Goal: Task Accomplishment & Management: Complete application form

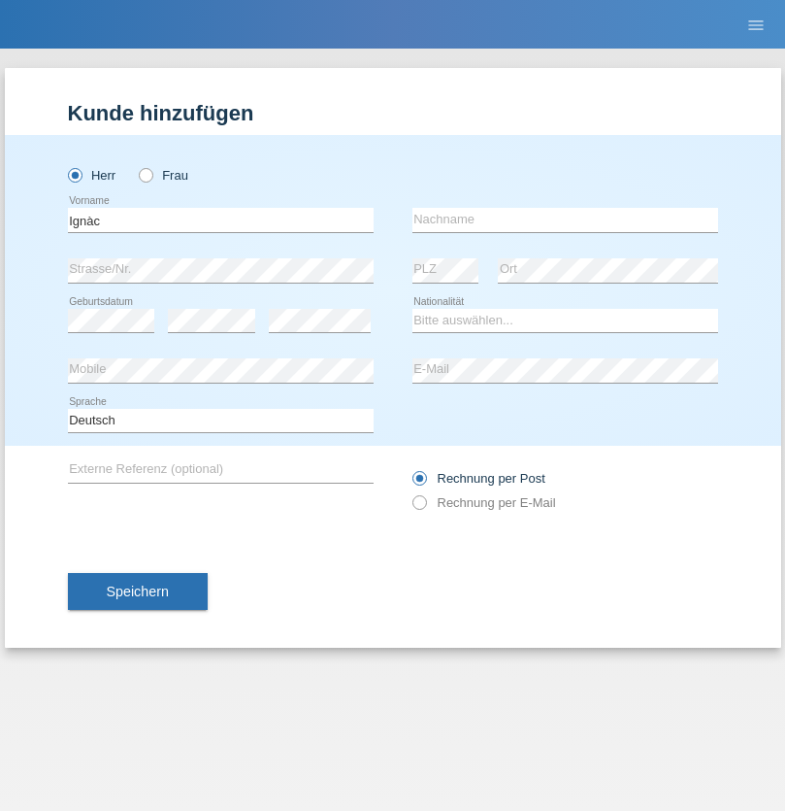
type input "Ignàc"
click at [565, 219] on input "text" at bounding box center [566, 220] width 306 height 24
type input "[PERSON_NAME]"
select select "HU"
select select "C"
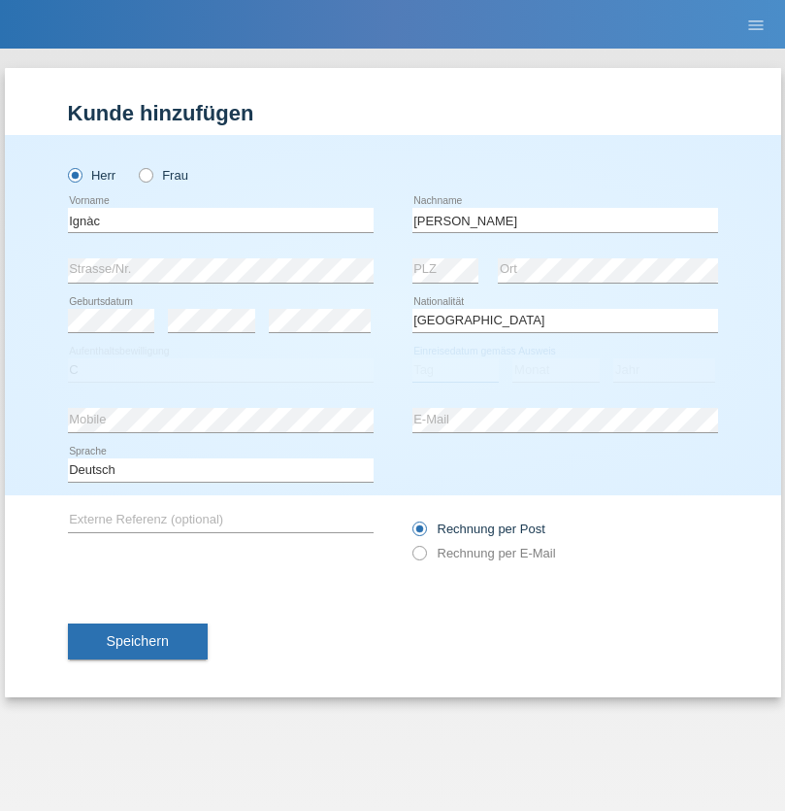
select select "01"
select select "03"
select select "2021"
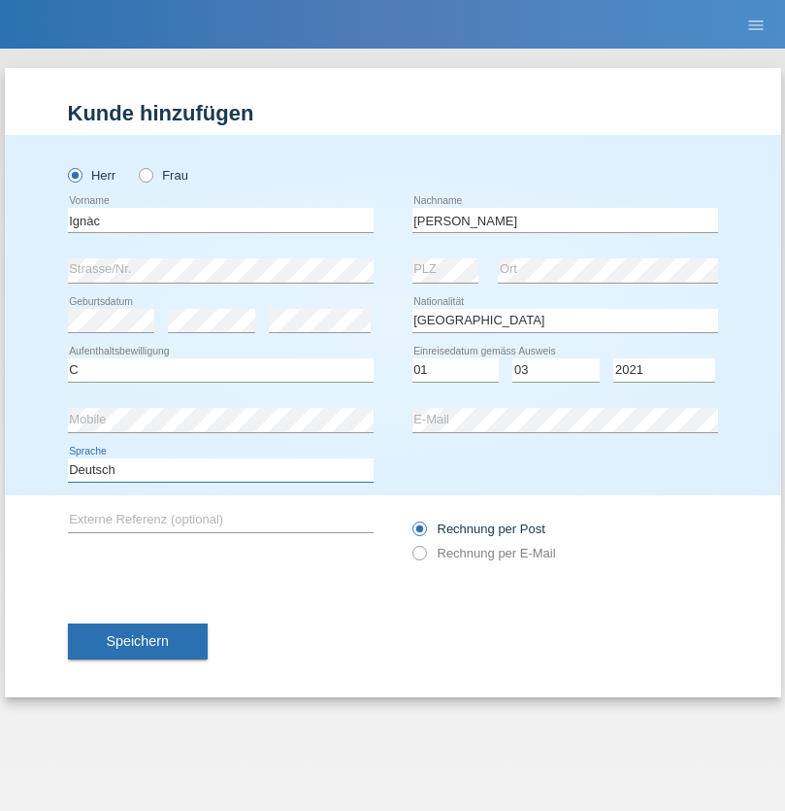
select select "en"
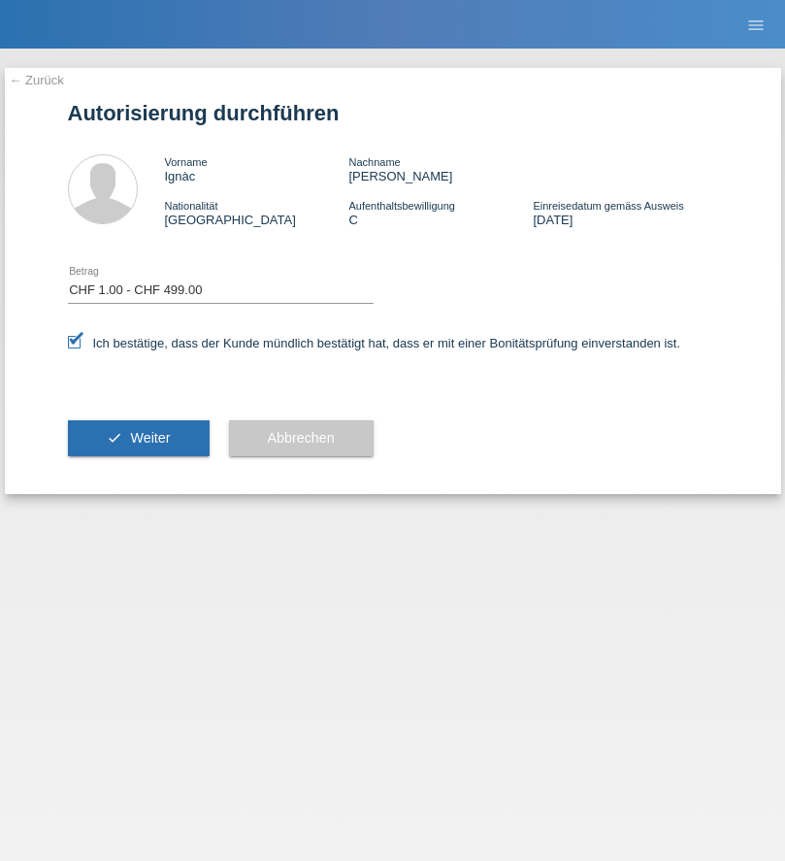
select select "1"
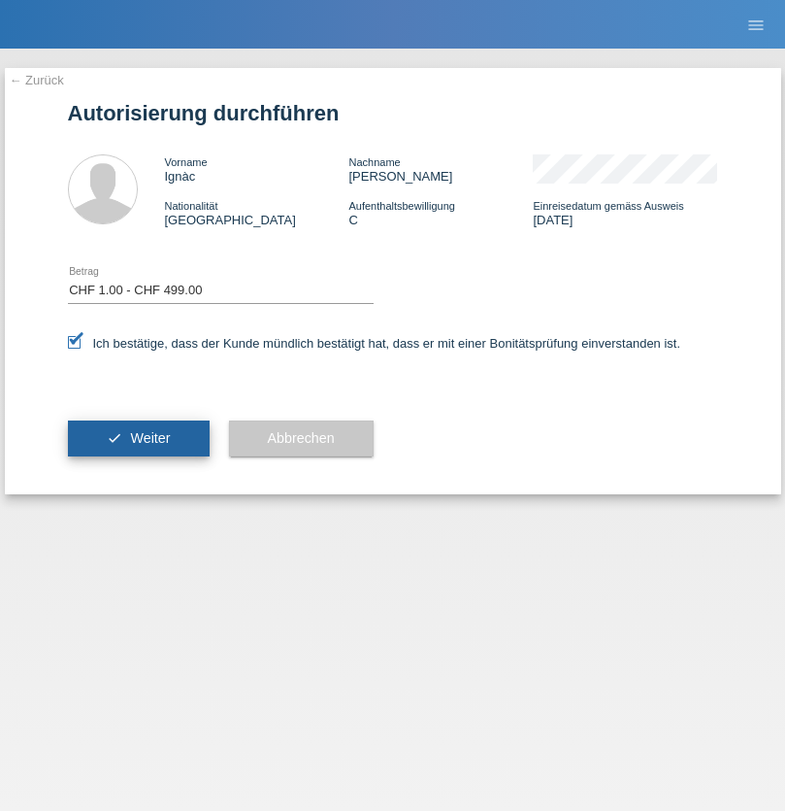
click at [138, 438] on span "Weiter" at bounding box center [150, 438] width 40 height 16
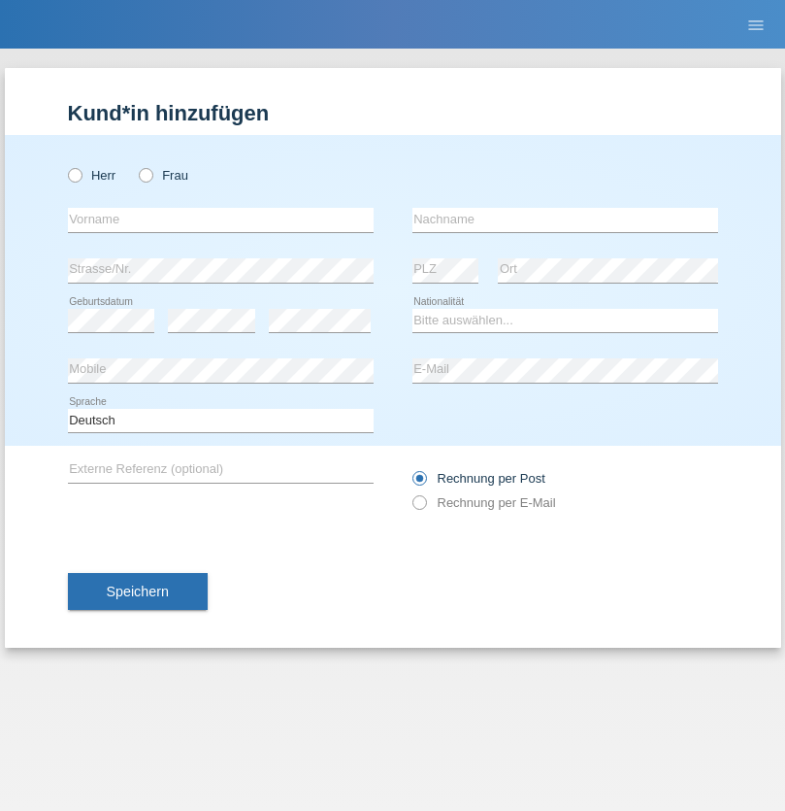
radio input "true"
click at [220, 219] on input "text" at bounding box center [221, 220] width 306 height 24
type input "Blerim"
click at [565, 219] on input "text" at bounding box center [566, 220] width 306 height 24
type input "Jajiji"
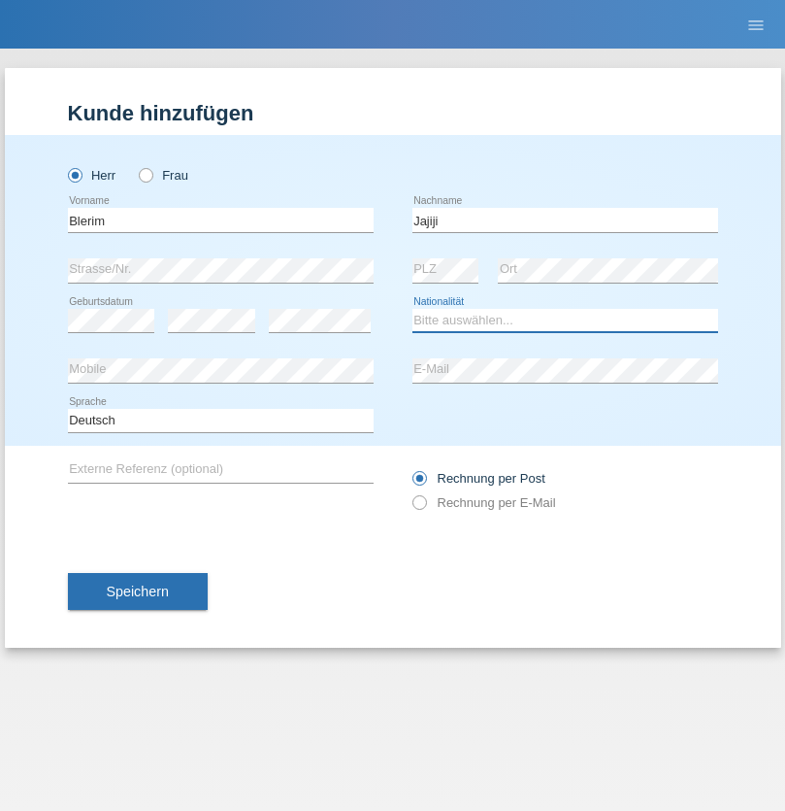
select select "RS"
select select "C"
select select "13"
select select "08"
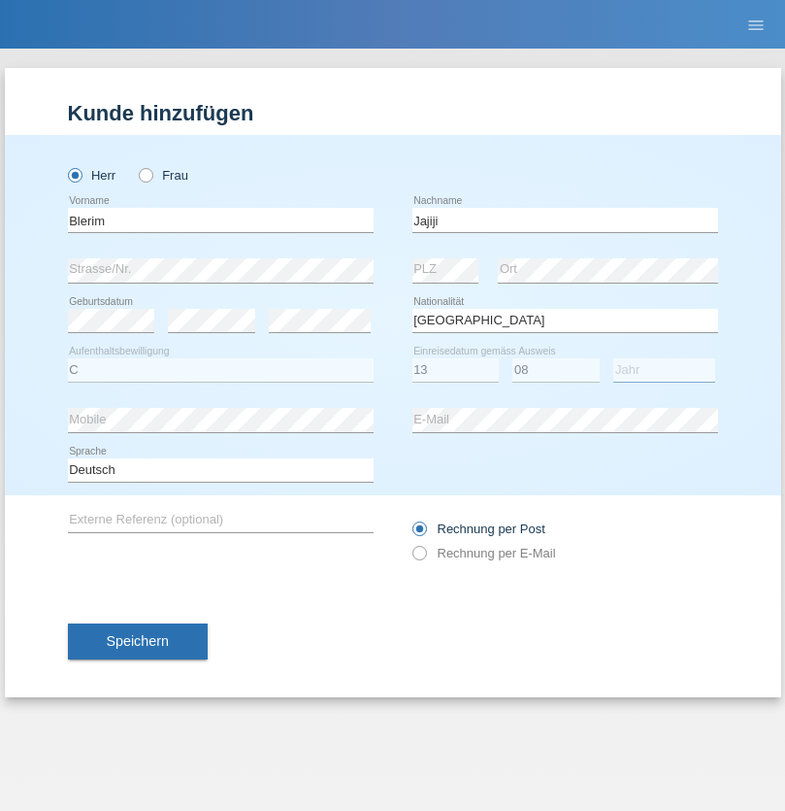
select select "2021"
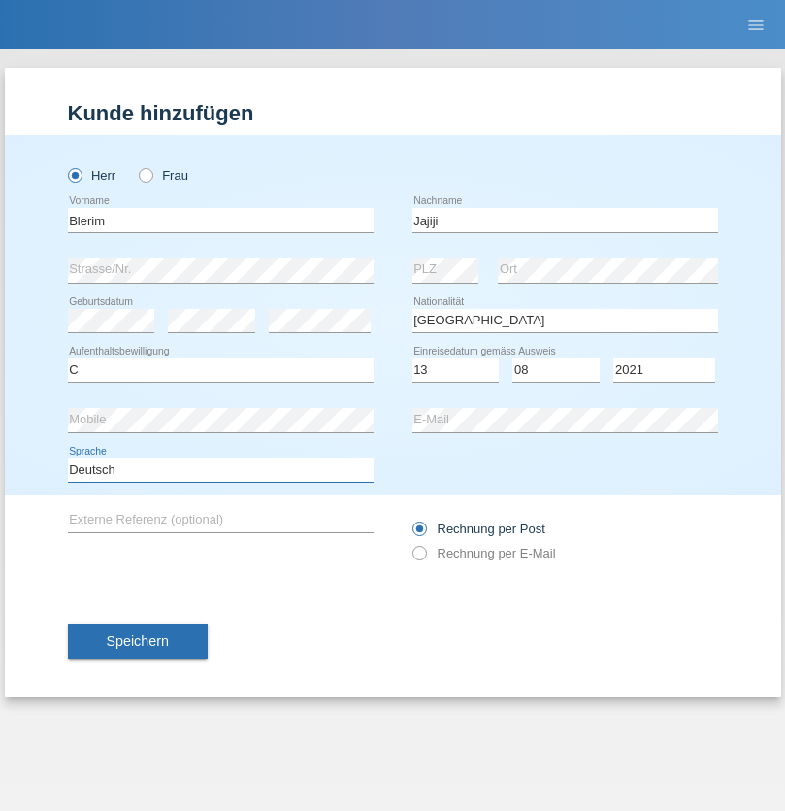
select select "en"
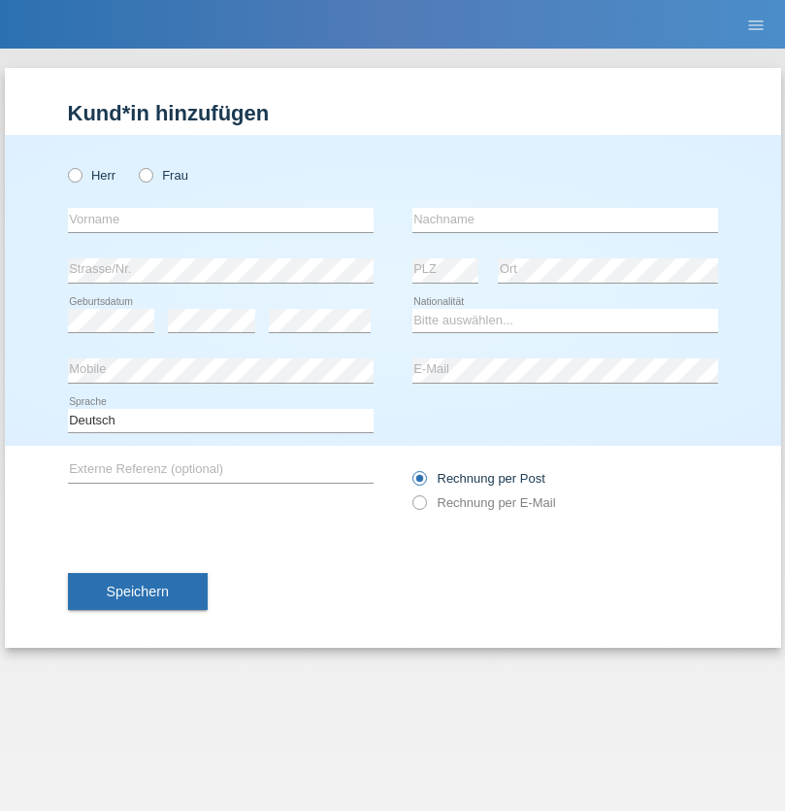
radio input "true"
click at [220, 219] on input "text" at bounding box center [221, 220] width 306 height 24
type input "Marco"
click at [565, 219] on input "text" at bounding box center [566, 220] width 306 height 24
type input "Weinlein"
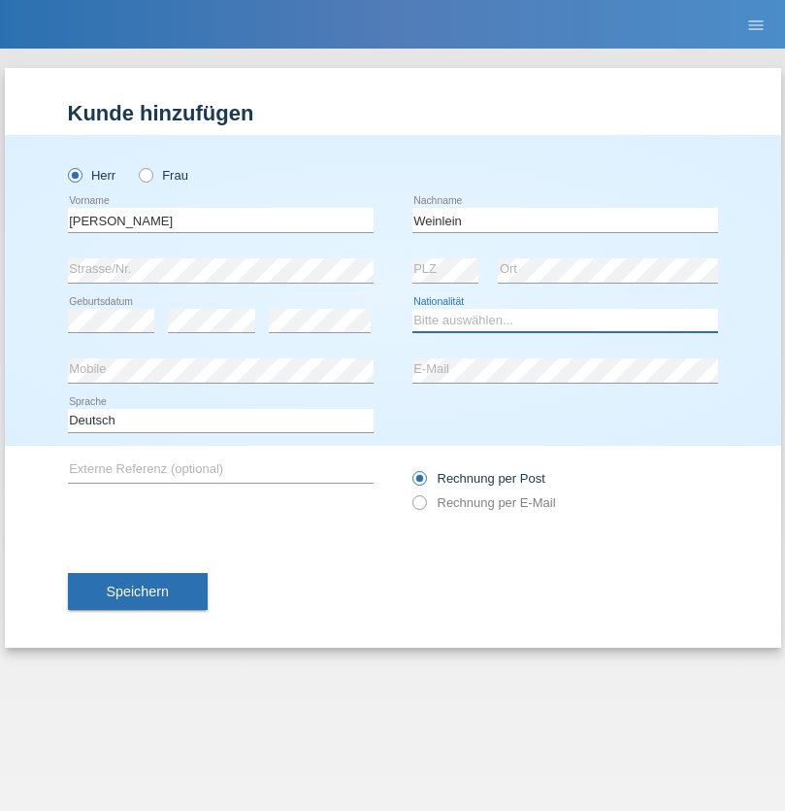
select select "CH"
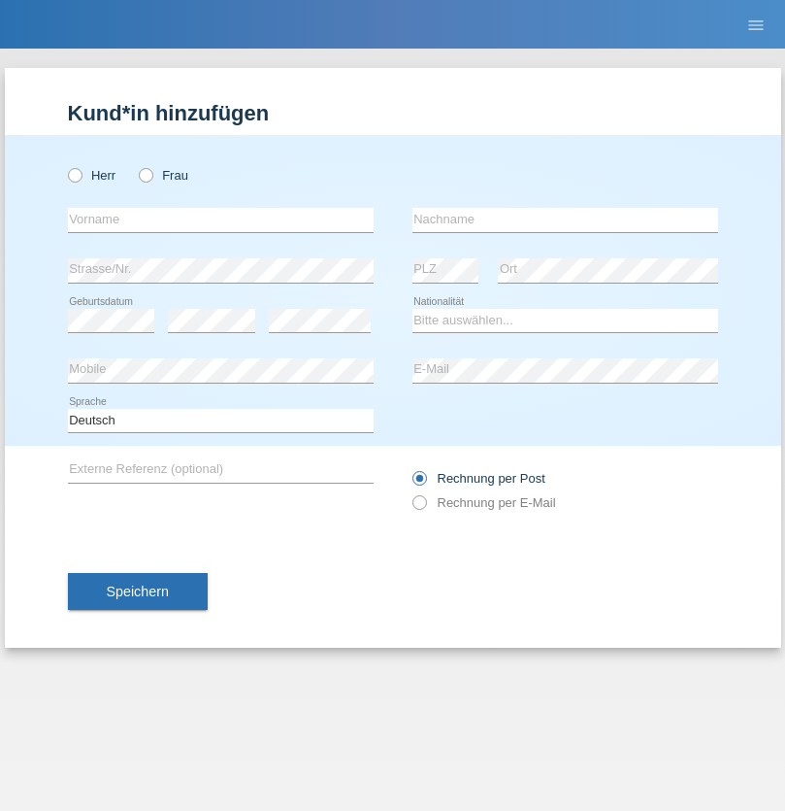
radio input "true"
click at [220, 219] on input "text" at bounding box center [221, 220] width 306 height 24
type input "firat"
click at [565, 219] on input "text" at bounding box center [566, 220] width 306 height 24
type input "kara"
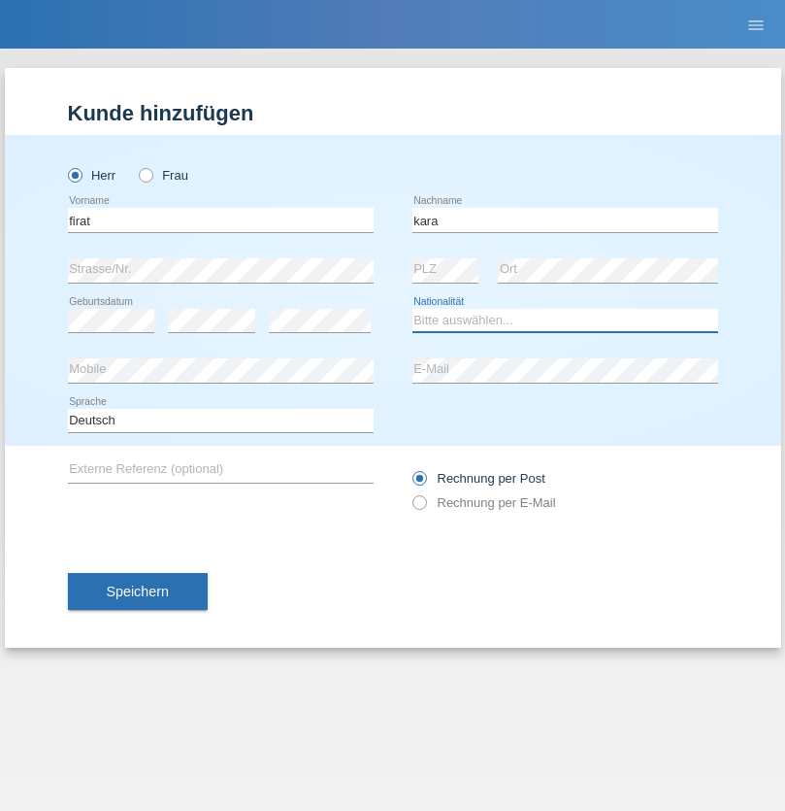
select select "CH"
